Goal: Book appointment/travel/reservation

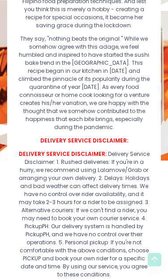
scroll to position [266, 0]
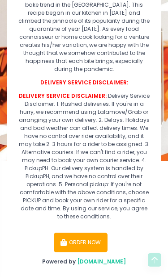
click at [94, 236] on button "ORDER NOW" at bounding box center [81, 243] width 54 height 20
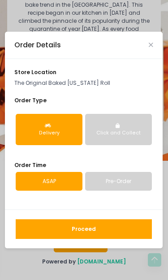
click at [138, 123] on button "Click and Collect" at bounding box center [118, 129] width 67 height 31
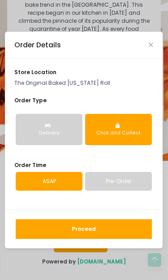
click at [132, 180] on link "Pre-Order" at bounding box center [118, 181] width 67 height 19
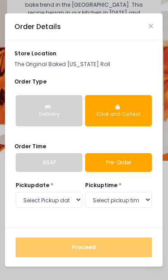
select select "[DATE]"
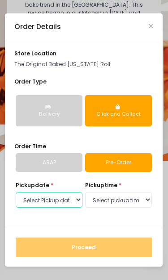
click at [66, 194] on select "Select Pickup date [DATE] [DATE] [DATE] [DATE] [DATE] [DATE] [DATE] [DATE] [DAT…" at bounding box center [49, 200] width 67 height 16
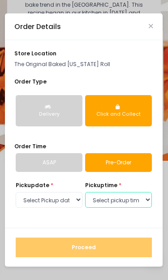
click at [136, 201] on select "Select pickup time 05:00 PM - 05:30 PM 05:30 PM - 06:00 PM 06:00 PM - 06:30 PM …" at bounding box center [118, 200] width 67 height 16
select select "17:30"
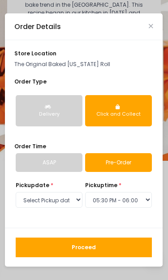
click at [102, 247] on button "Proceed" at bounding box center [84, 248] width 136 height 20
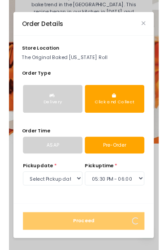
scroll to position [15, 0]
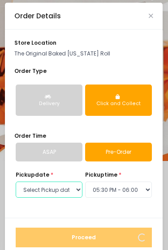
click at [65, 188] on select "Select Pickup date [DATE] [DATE] [DATE] [DATE] [DATE] [DATE] [DATE] [DATE] [DAT…" at bounding box center [49, 189] width 67 height 16
select select "[DATE]"
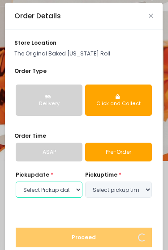
select select "17:30"
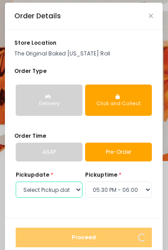
click at [73, 187] on select "Select Pickup date [DATE] [DATE] [DATE] [DATE] [DATE] [DATE] [DATE] [DATE] [DAT…" at bounding box center [49, 189] width 67 height 16
select select "[DATE]"
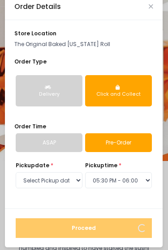
scroll to position [10, 0]
click at [145, 180] on select "Select pickup time 12:00 AM - 12:30 AM 12:30 AM - 01:00 AM 01:00 AM - 01:30 AM …" at bounding box center [118, 180] width 67 height 16
select select "17:00"
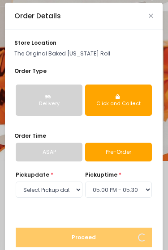
scroll to position [0, 0]
